Goal: Task Accomplishment & Management: Manage account settings

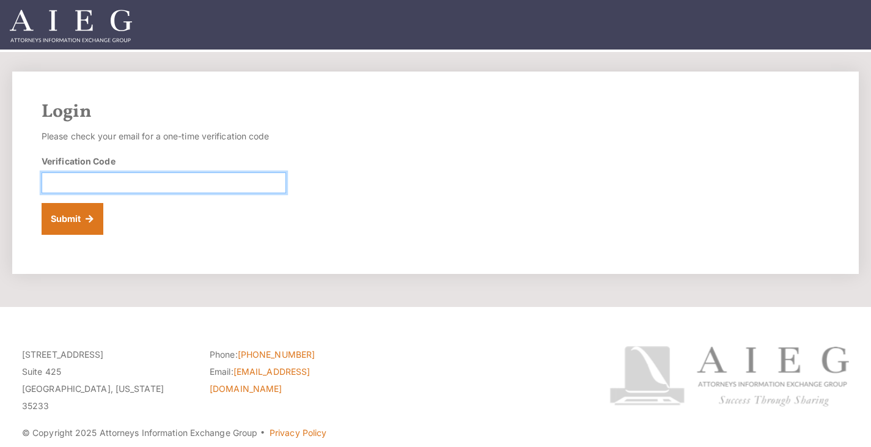
click at [212, 184] on input "Verification Code" at bounding box center [164, 182] width 244 height 21
type input "955688"
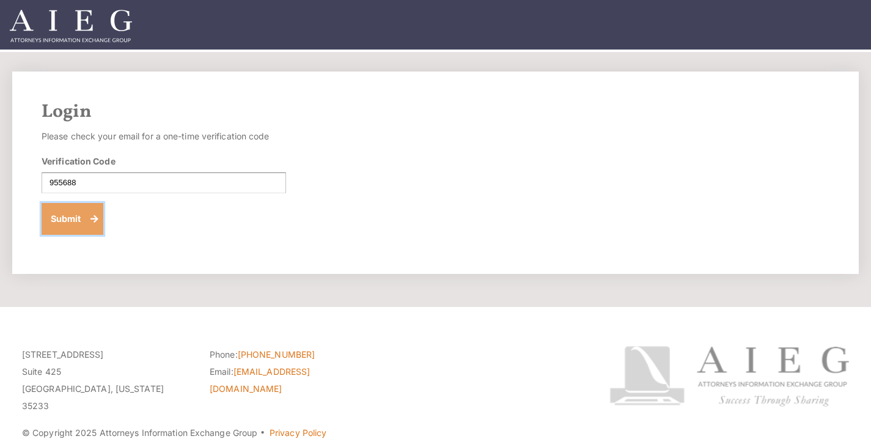
click at [73, 219] on button "Submit" at bounding box center [73, 219] width 62 height 32
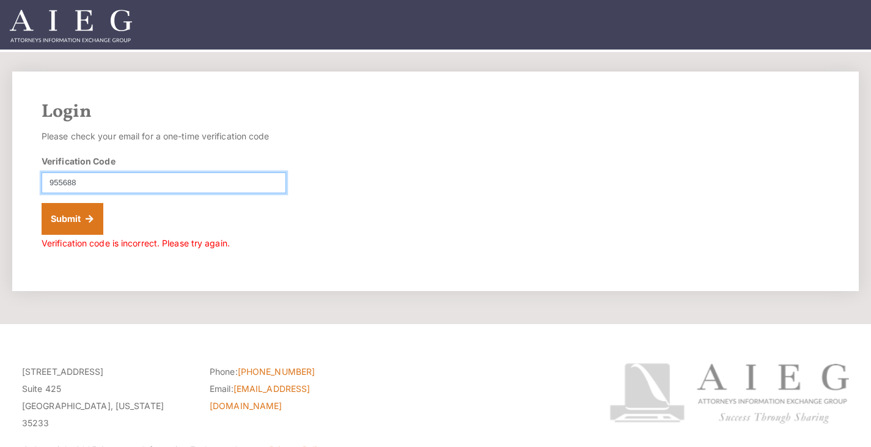
click at [75, 178] on input "955688" at bounding box center [164, 182] width 244 height 21
type input "955668"
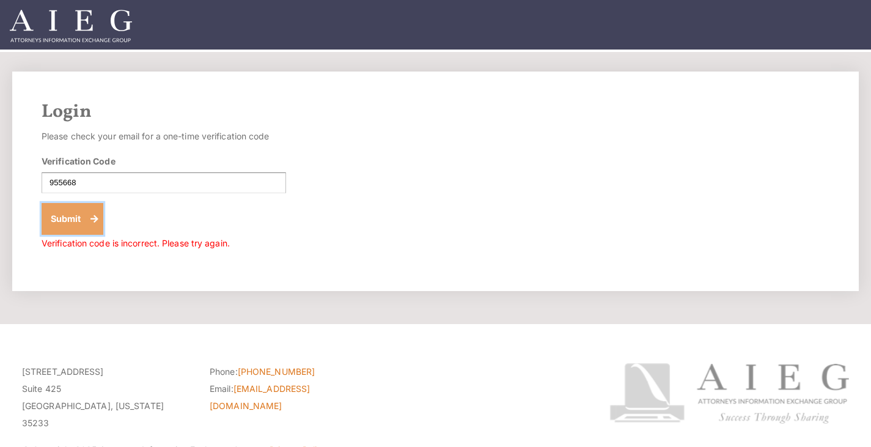
click at [78, 217] on button "Submit" at bounding box center [73, 219] width 62 height 32
